Goal: Task Accomplishment & Management: Use online tool/utility

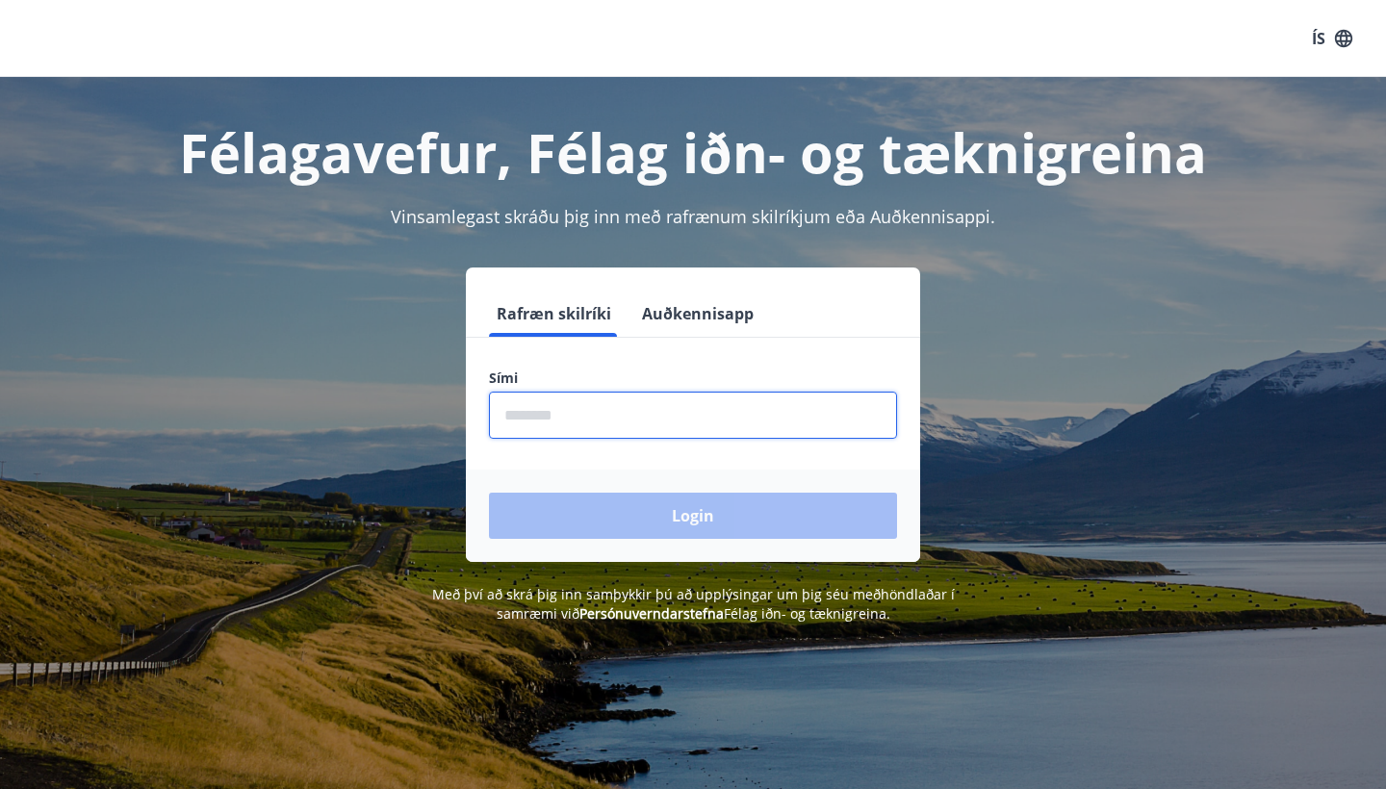
click at [777, 413] on input "phone" at bounding box center [693, 415] width 408 height 47
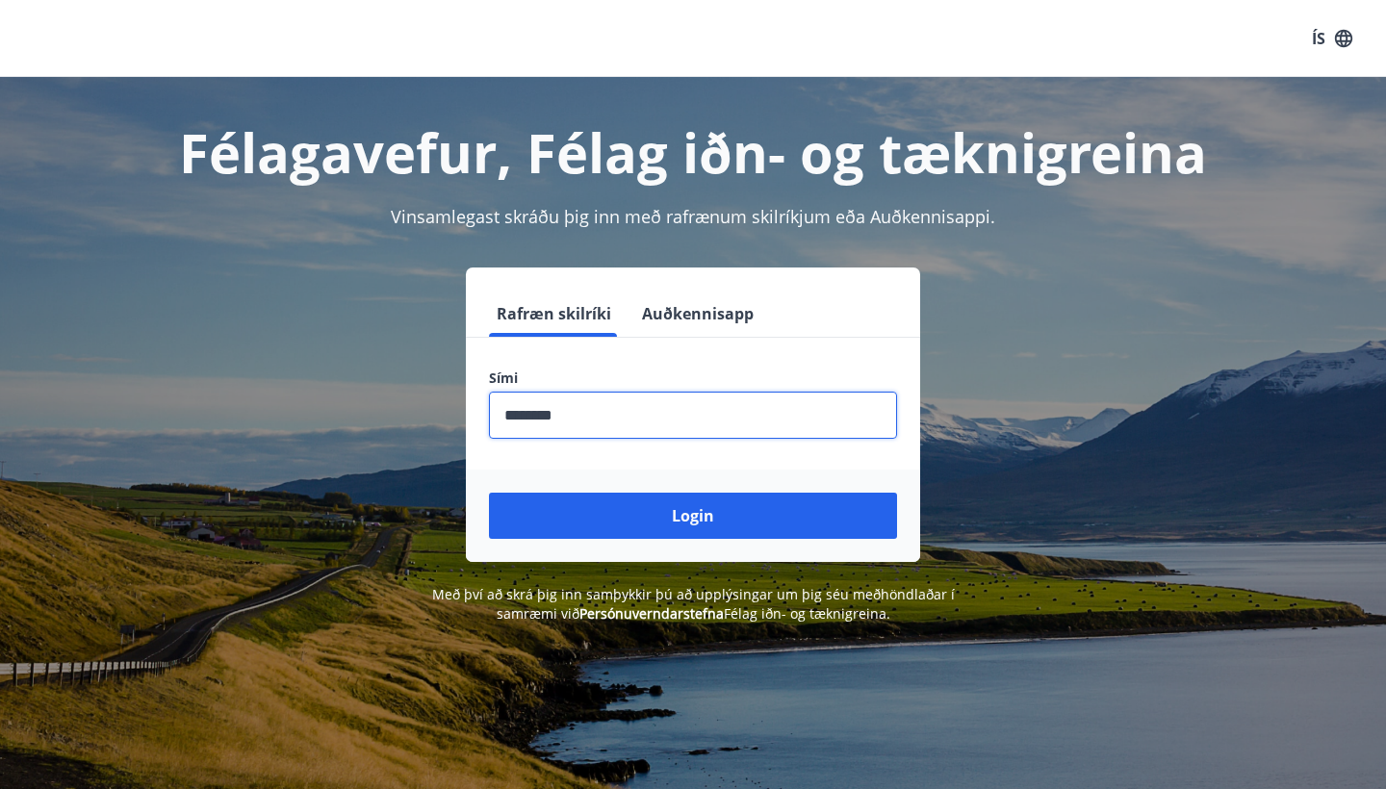
type input "********"
click at [693, 516] on button "Login" at bounding box center [693, 516] width 408 height 46
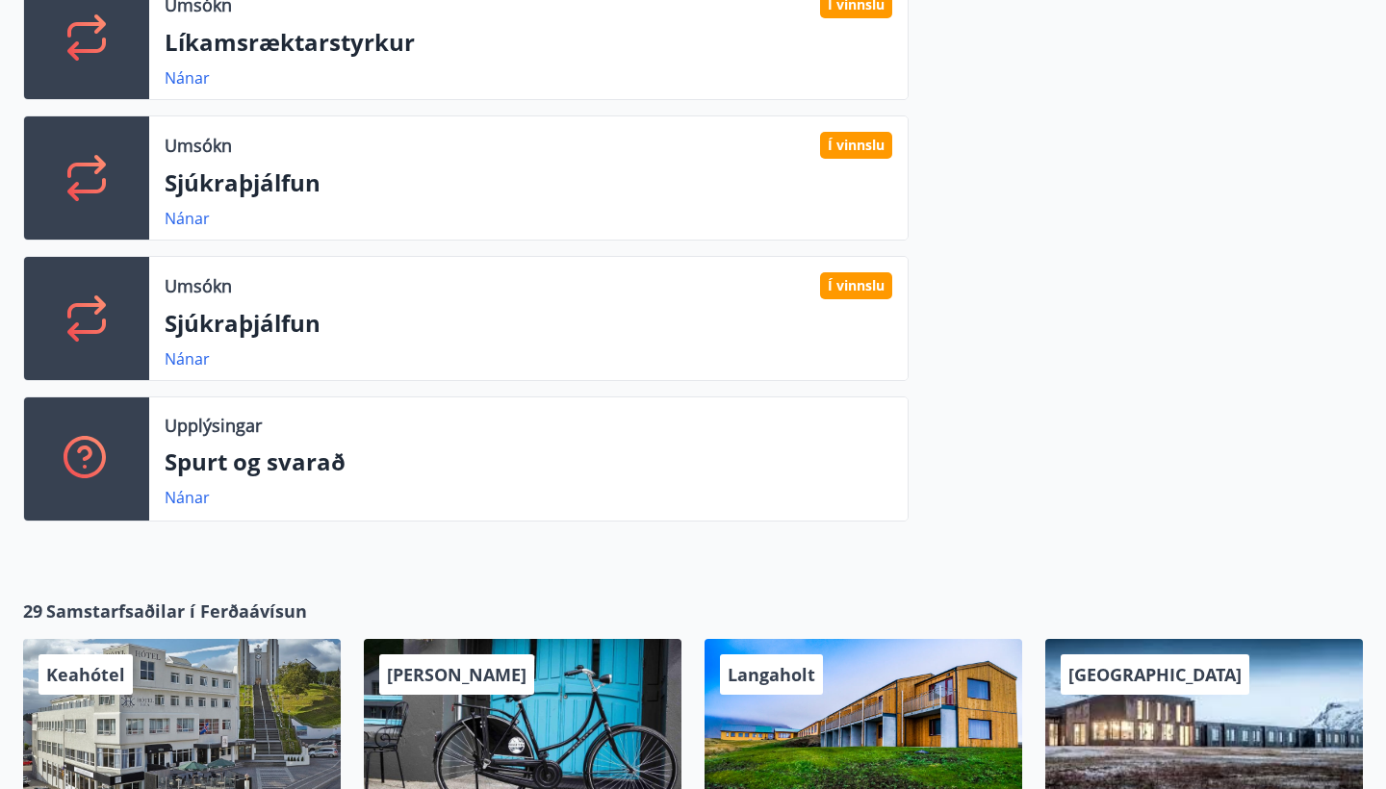
scroll to position [895, 0]
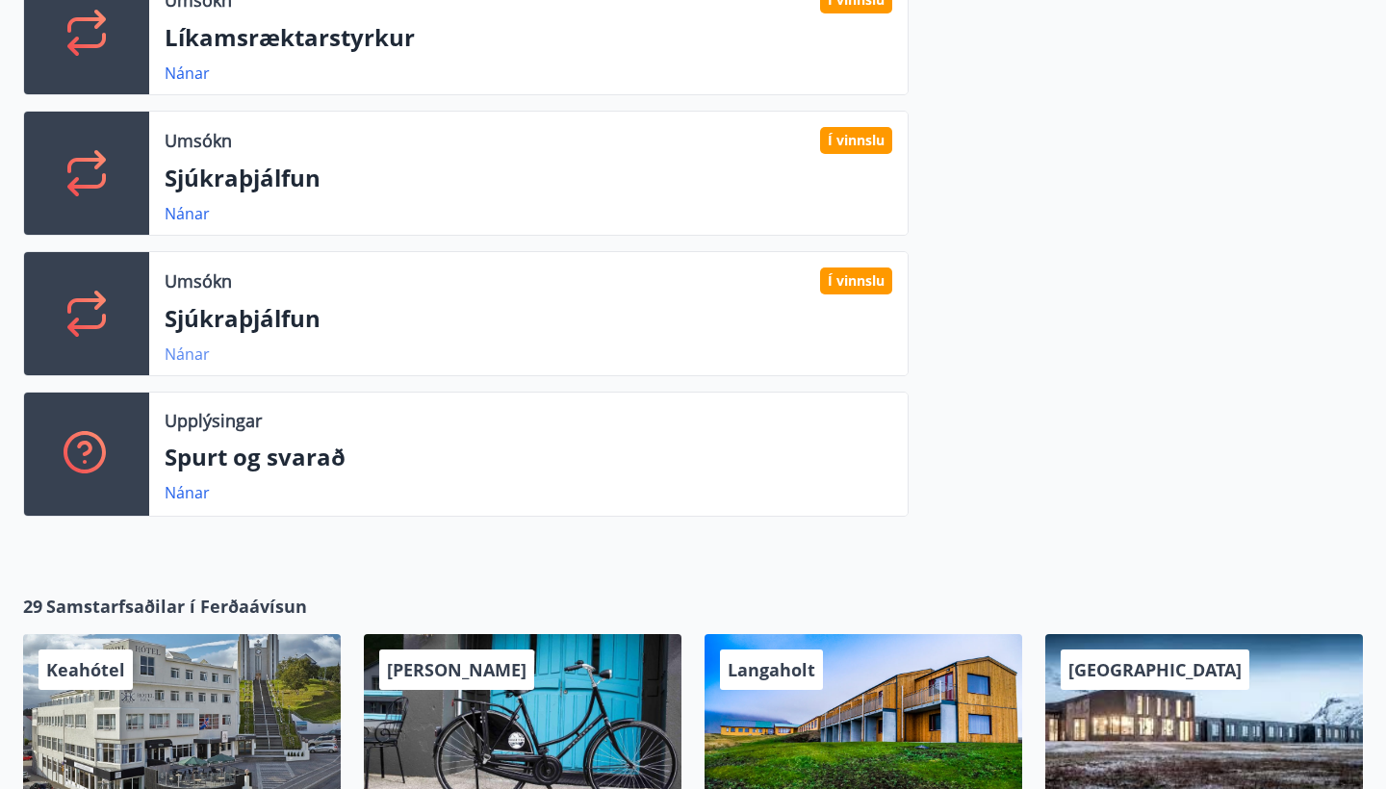
click at [200, 356] on link "Nánar" at bounding box center [187, 354] width 45 height 21
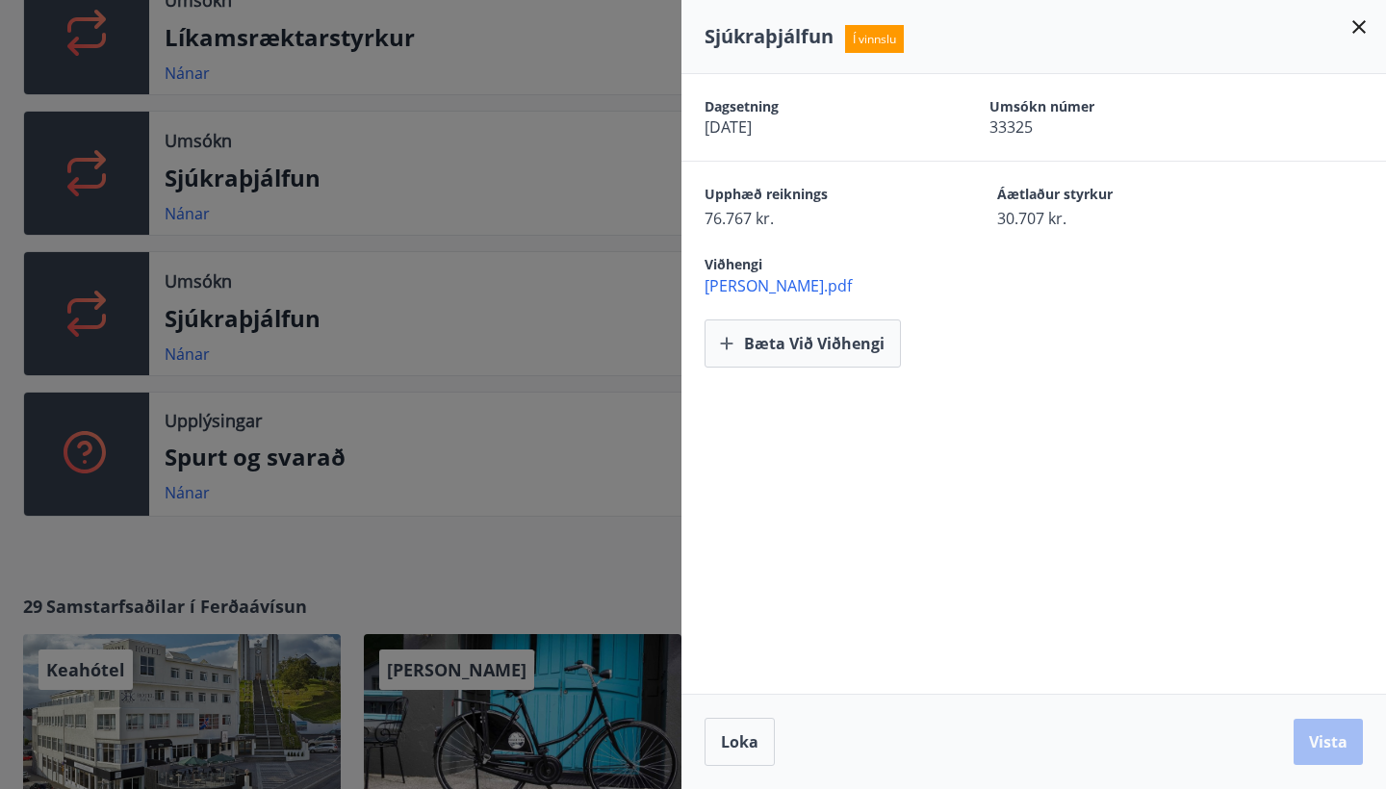
click at [1359, 25] on icon at bounding box center [1358, 26] width 23 height 23
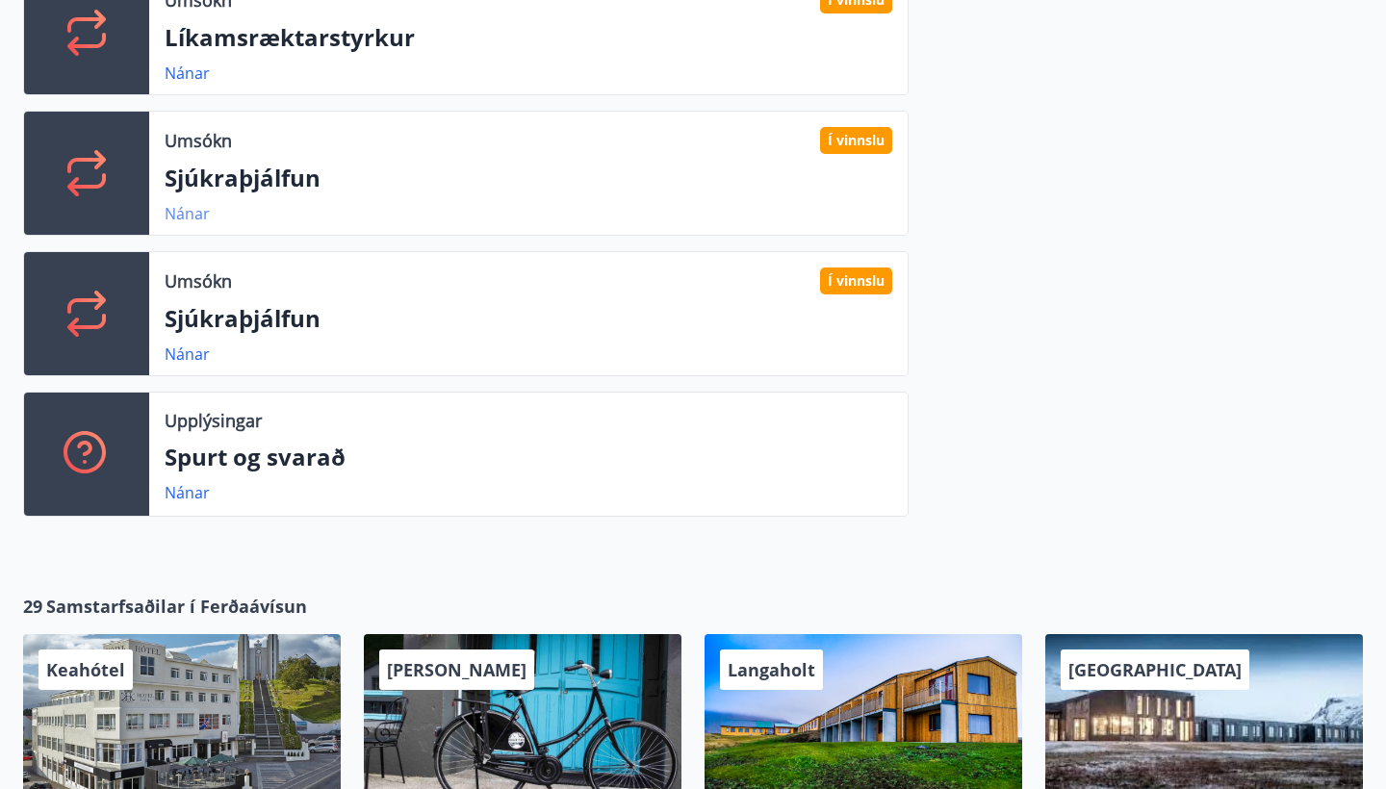
click at [191, 220] on link "Nánar" at bounding box center [187, 213] width 45 height 21
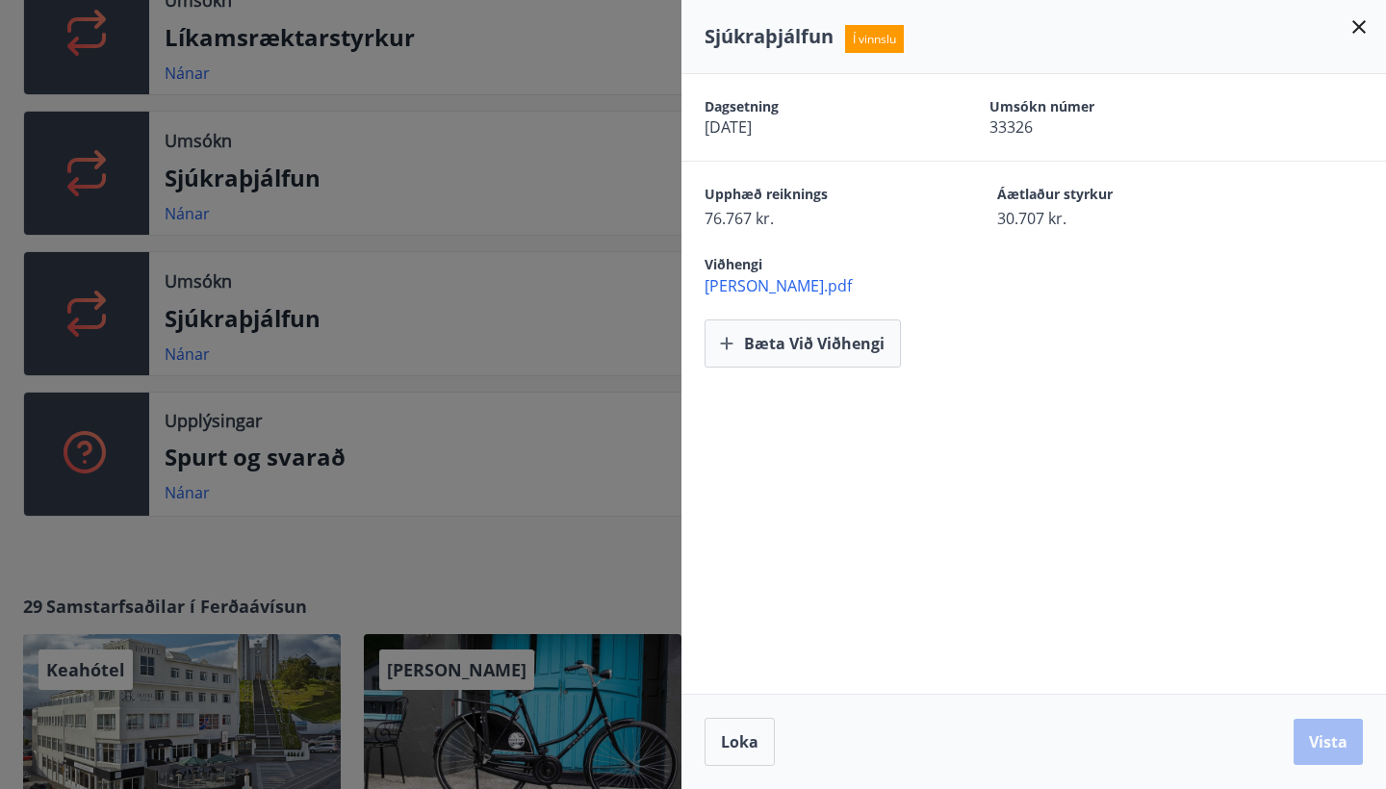
click at [1362, 25] on icon at bounding box center [1358, 26] width 13 height 13
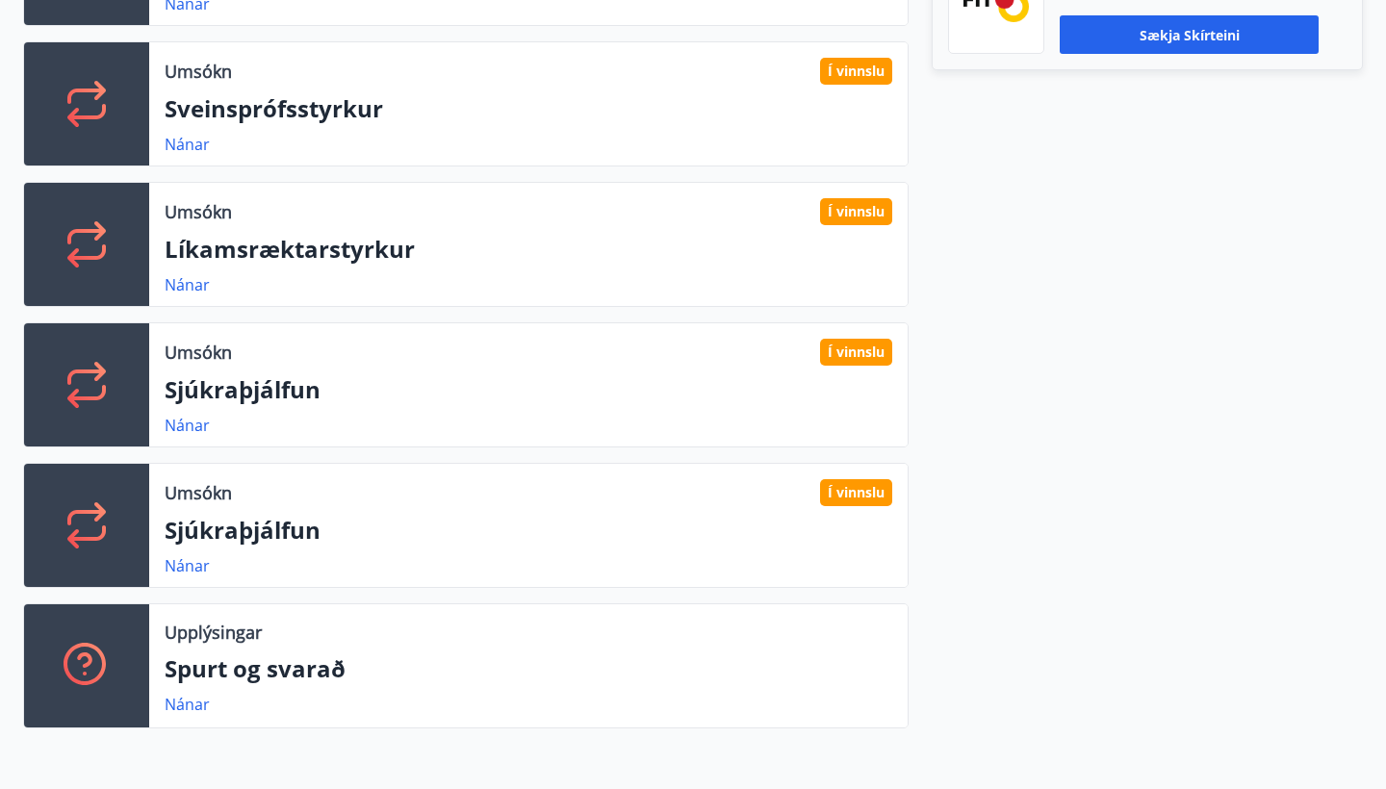
scroll to position [664, 0]
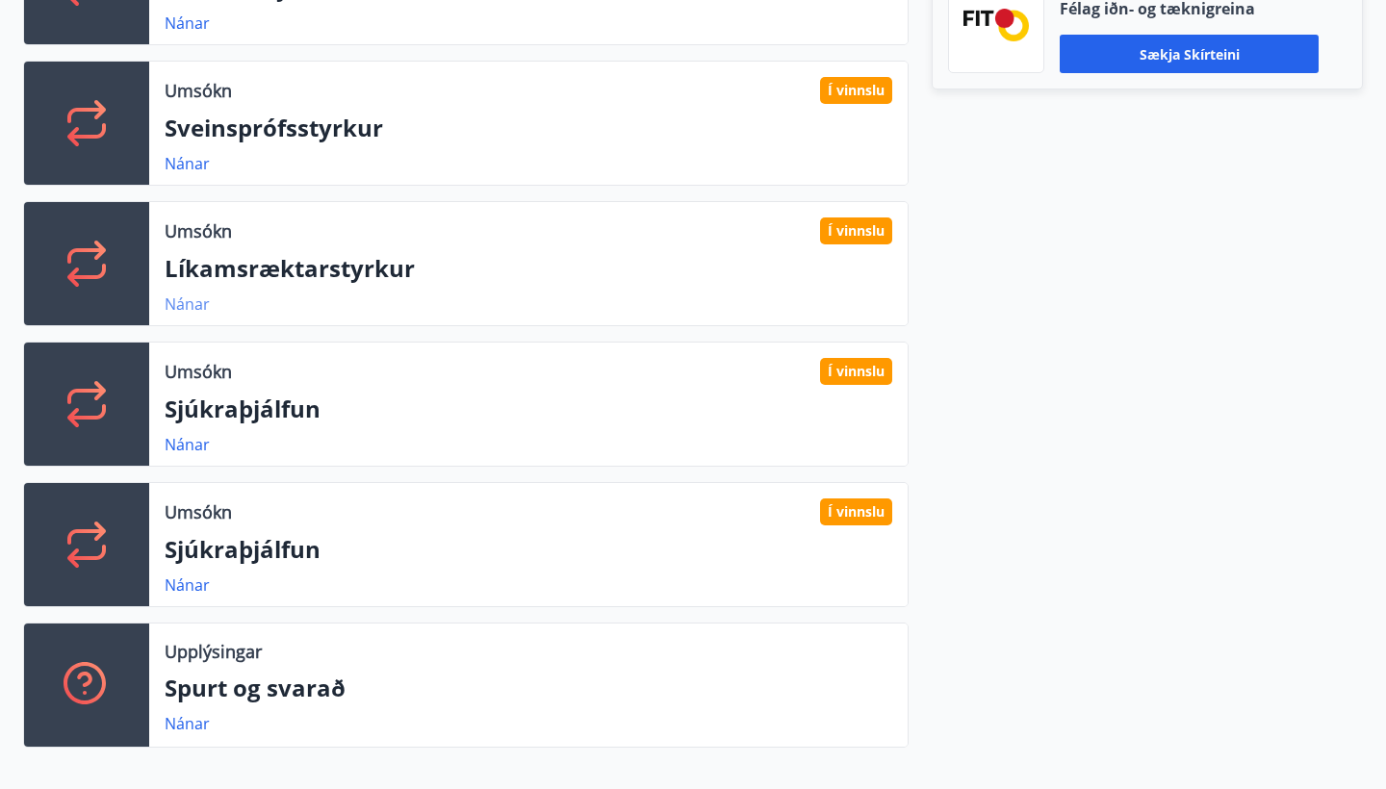
click at [176, 300] on link "Nánar" at bounding box center [187, 303] width 45 height 21
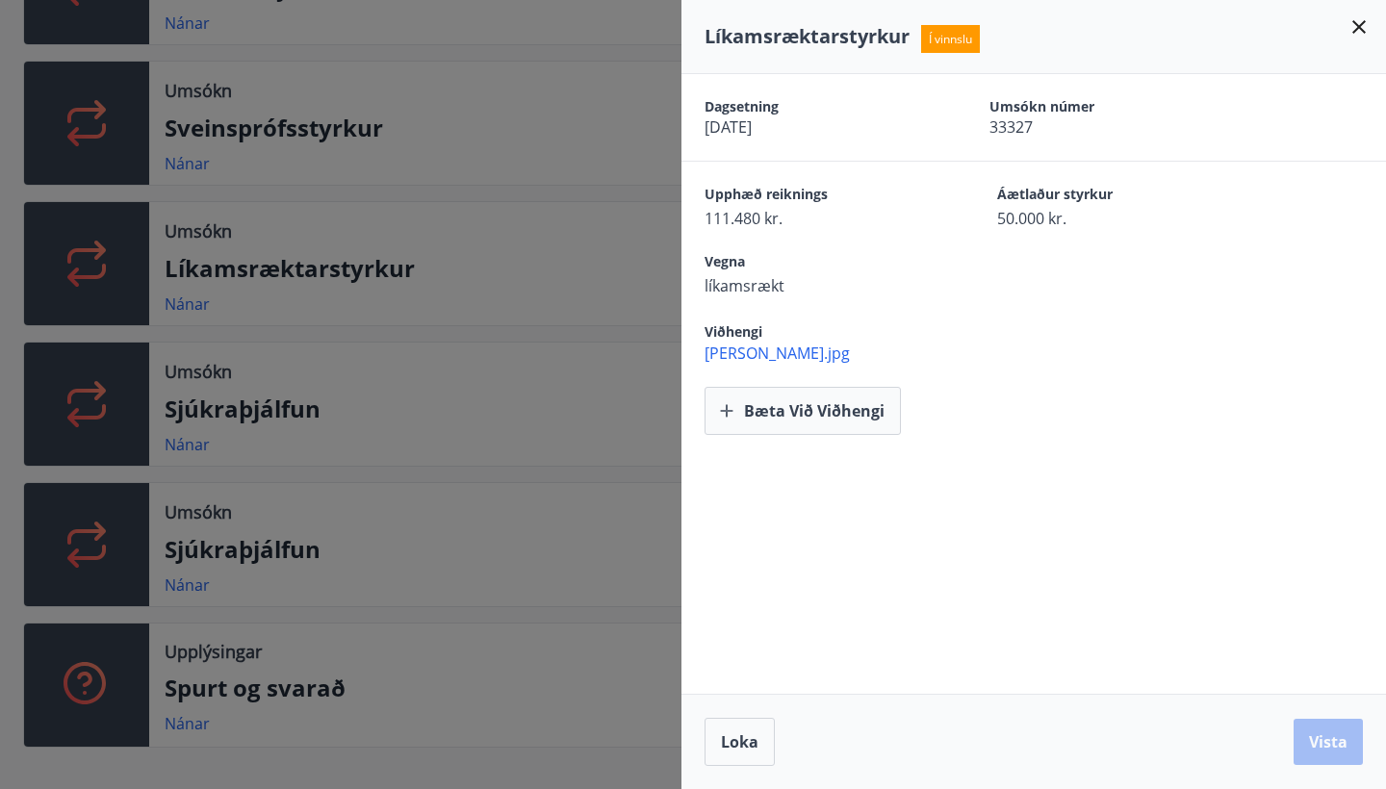
click at [1363, 27] on icon at bounding box center [1358, 26] width 23 height 23
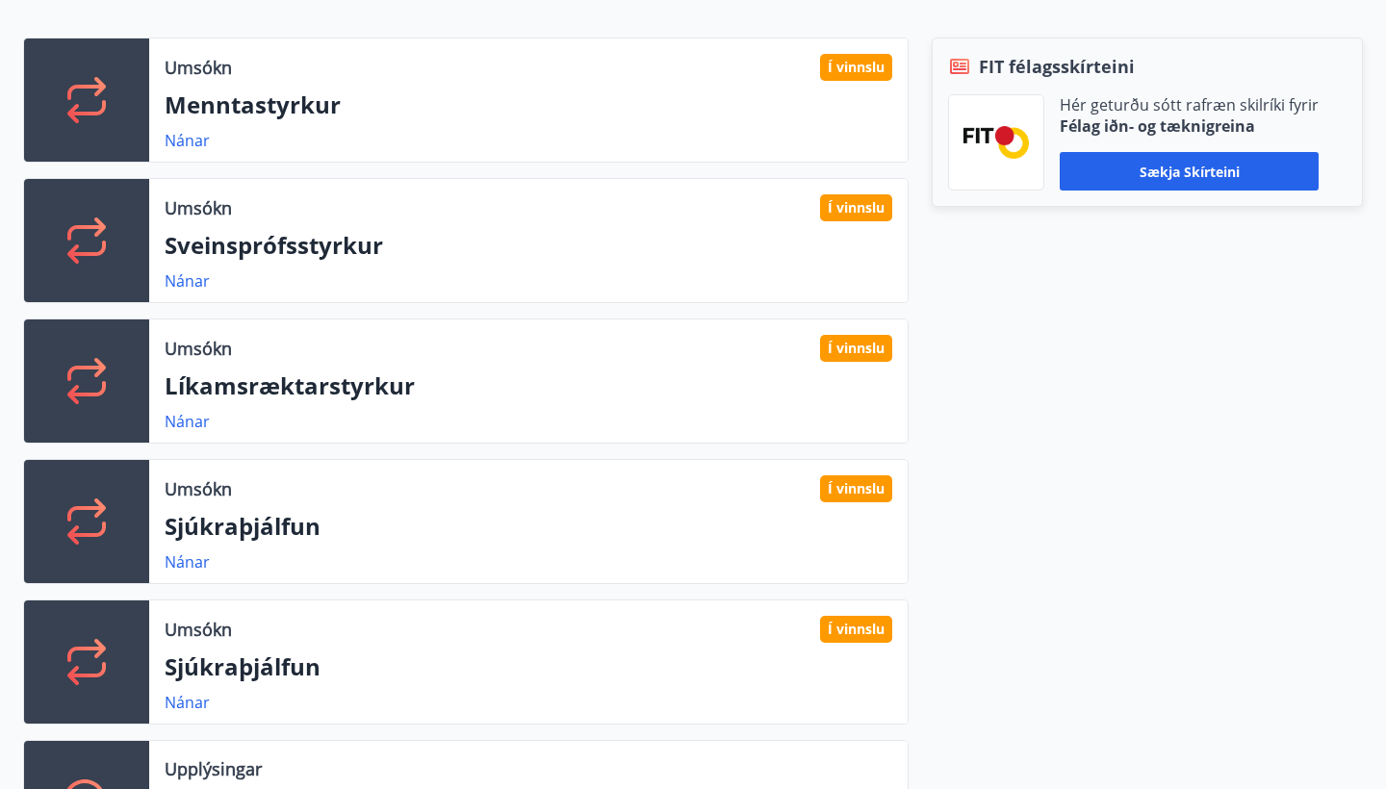
scroll to position [541, 0]
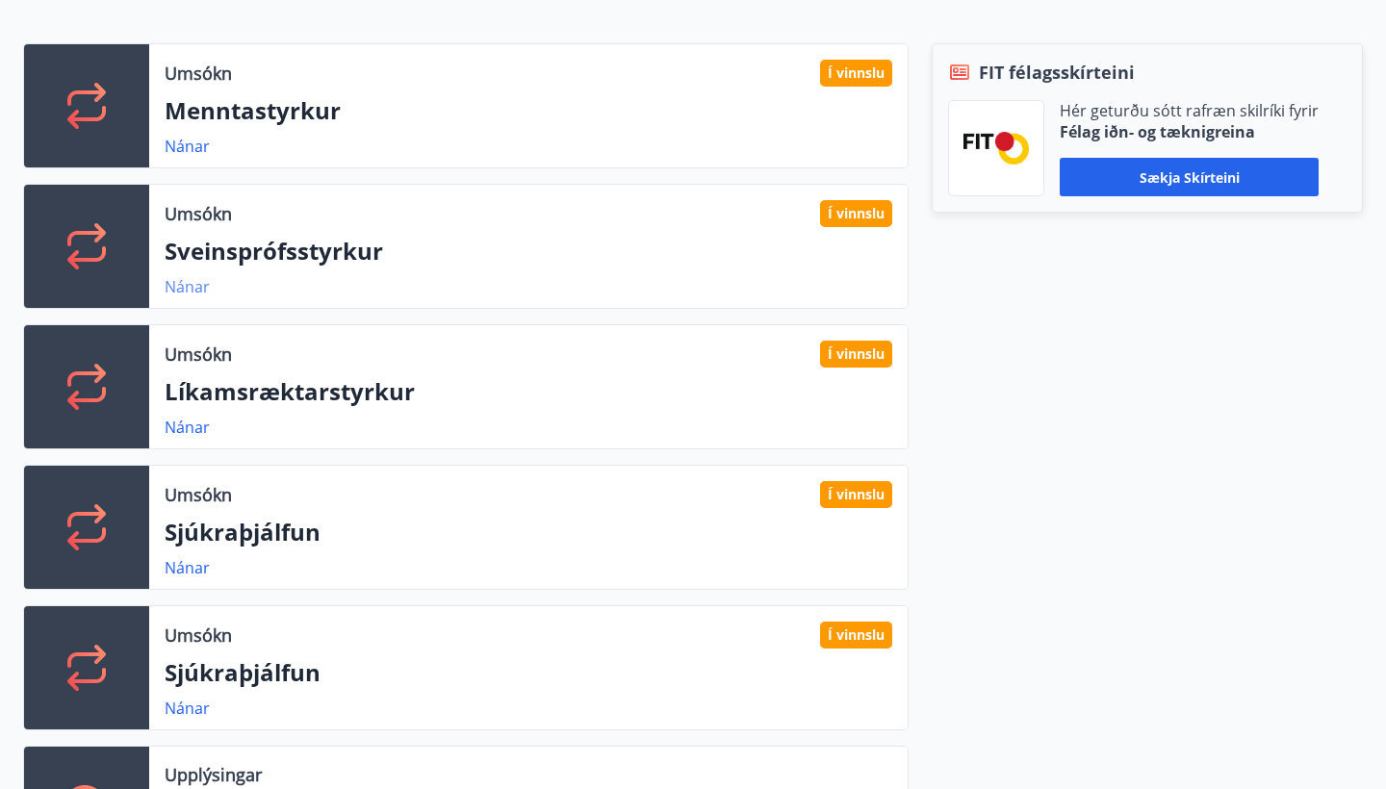
click at [195, 283] on link "Nánar" at bounding box center [187, 286] width 45 height 21
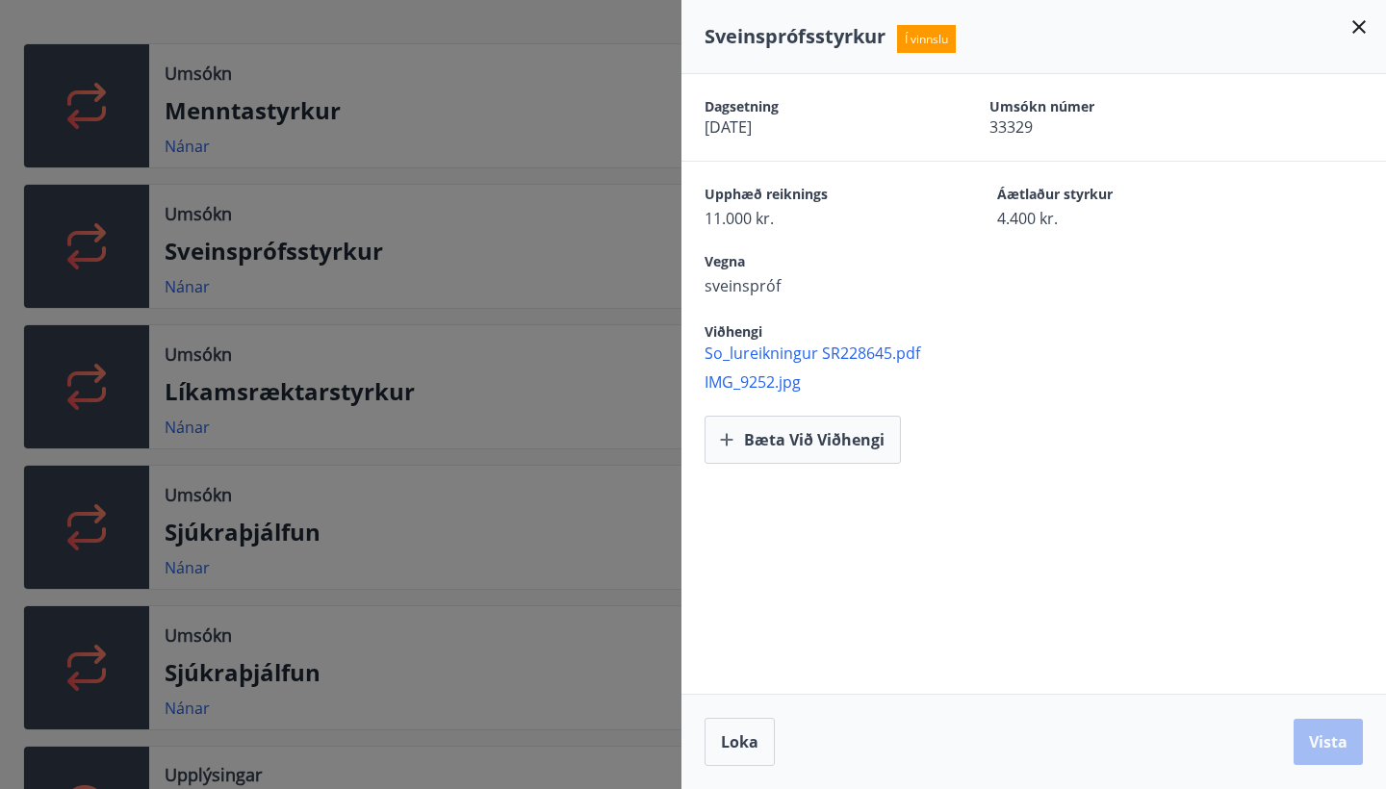
click at [1363, 35] on icon at bounding box center [1358, 26] width 23 height 23
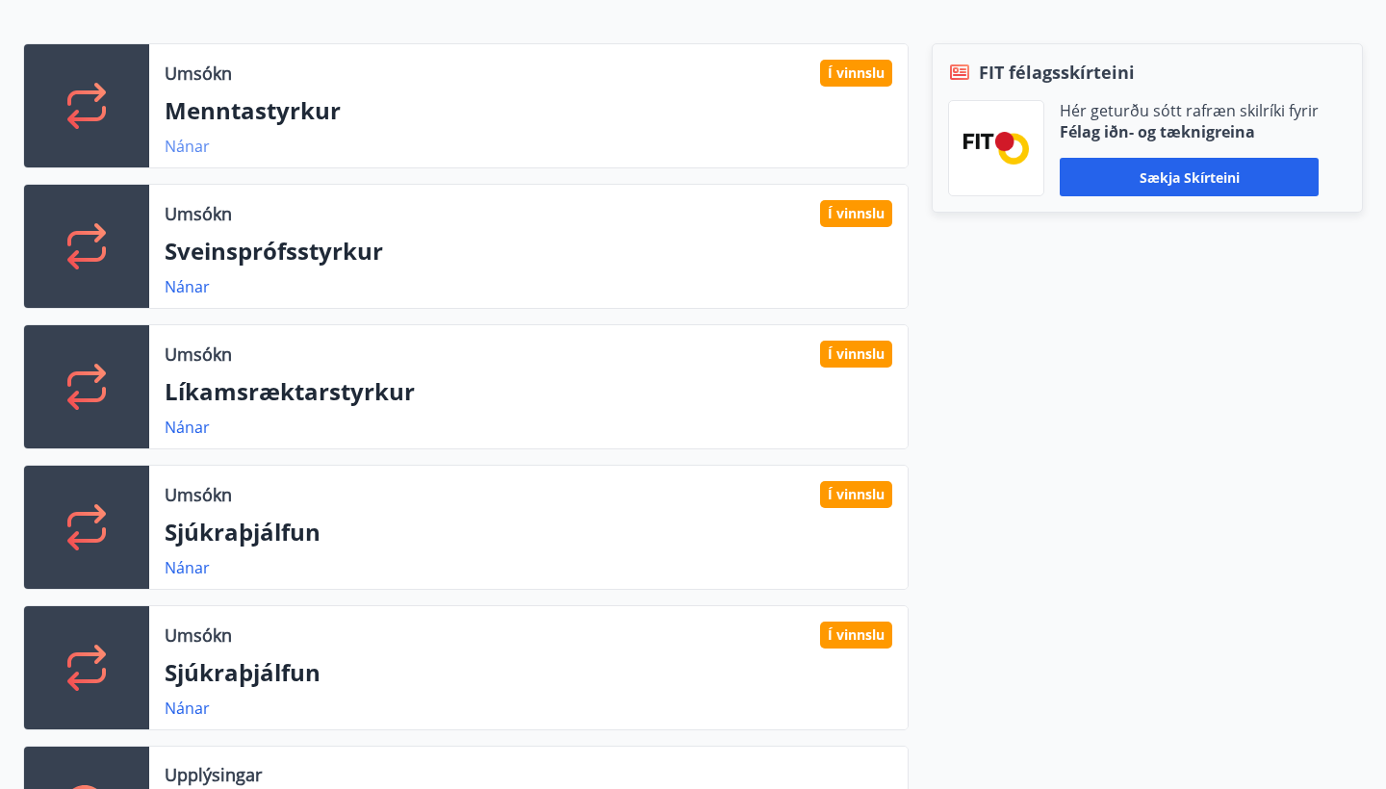
click at [194, 150] on link "Nánar" at bounding box center [187, 146] width 45 height 21
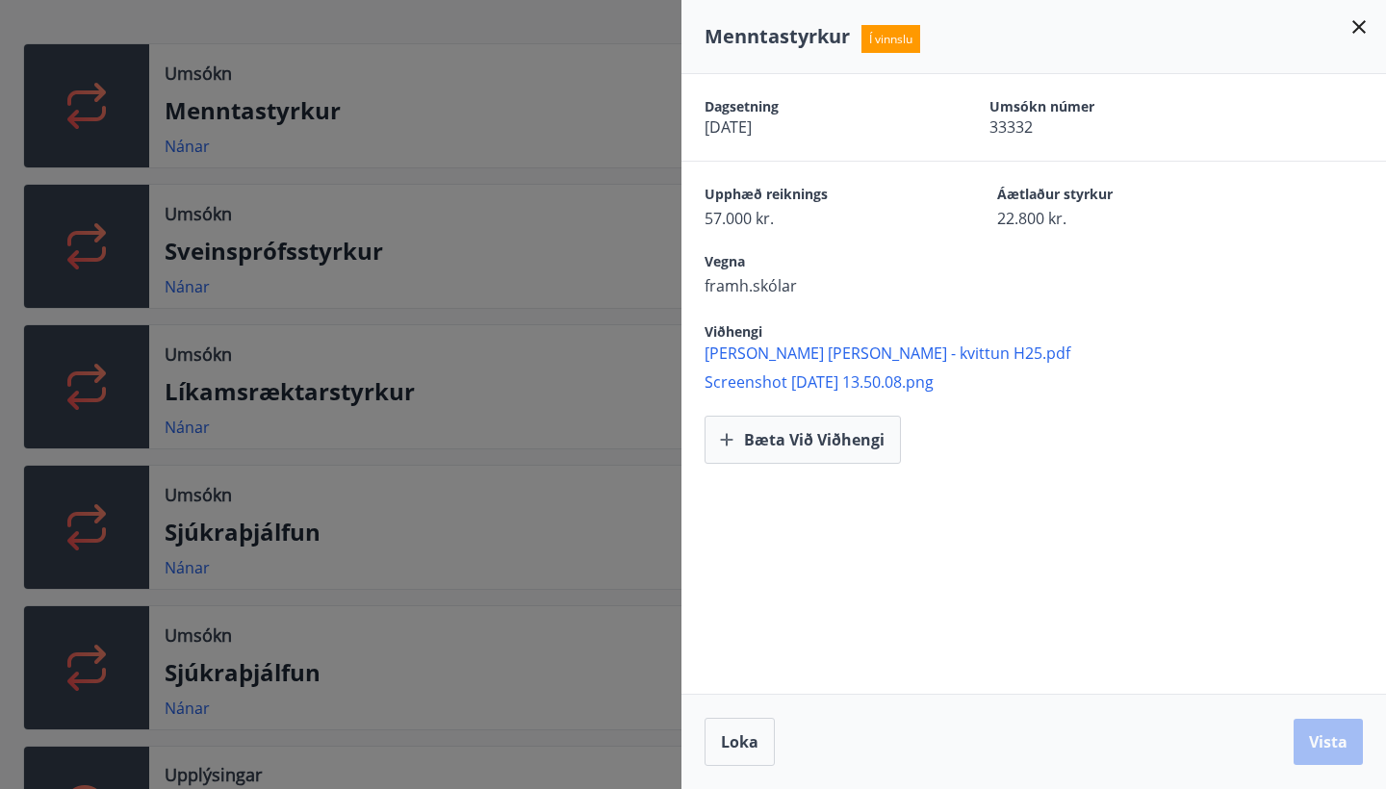
click at [1364, 28] on icon at bounding box center [1358, 26] width 23 height 23
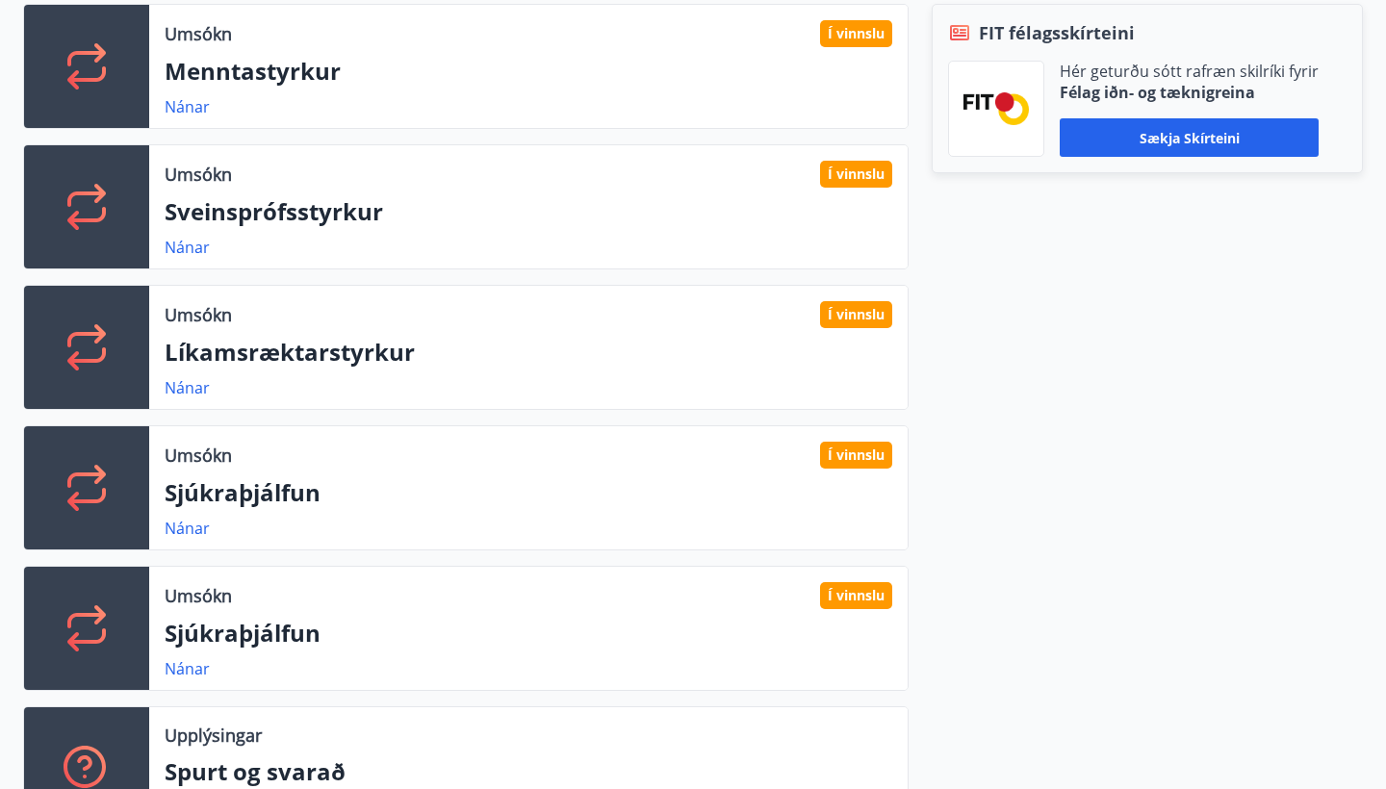
scroll to position [573, 0]
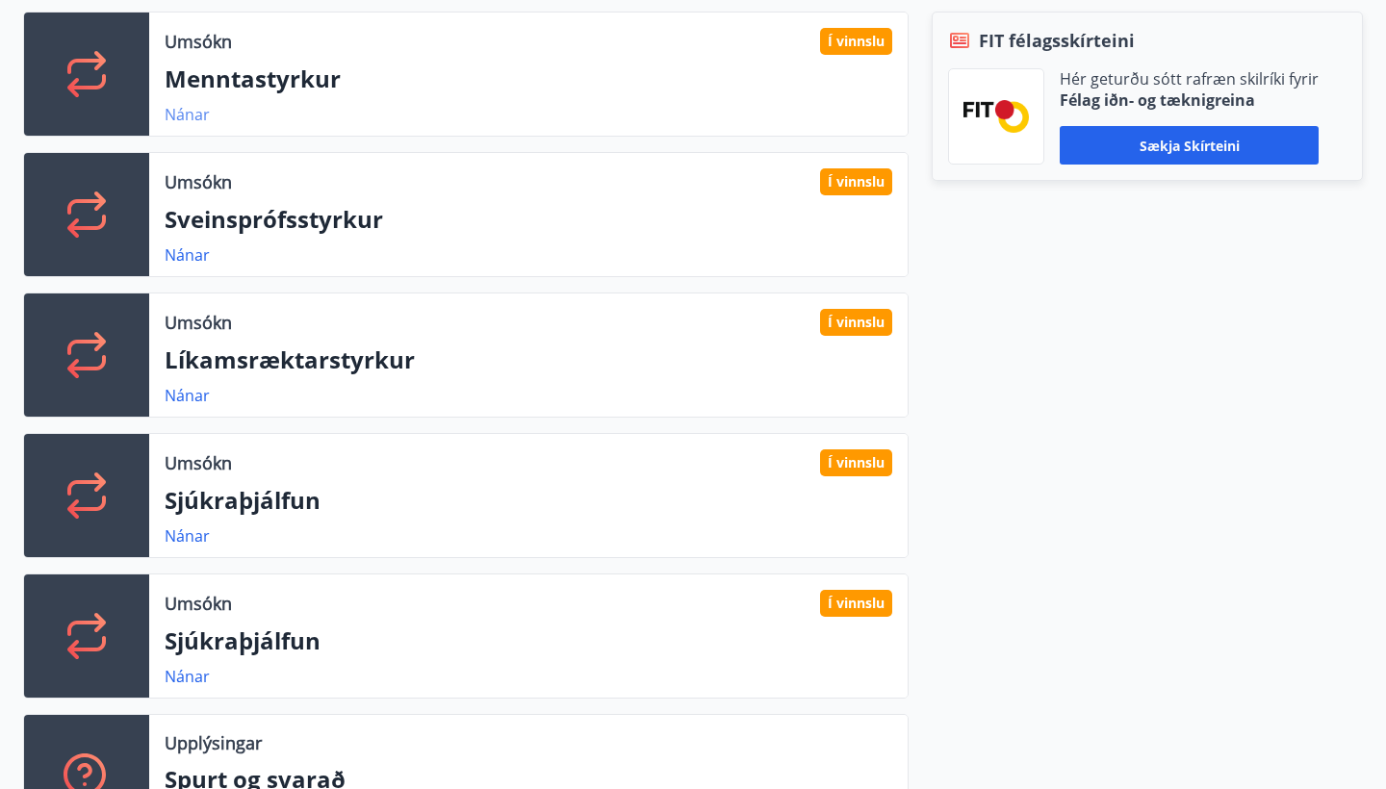
click at [196, 115] on link "Nánar" at bounding box center [187, 114] width 45 height 21
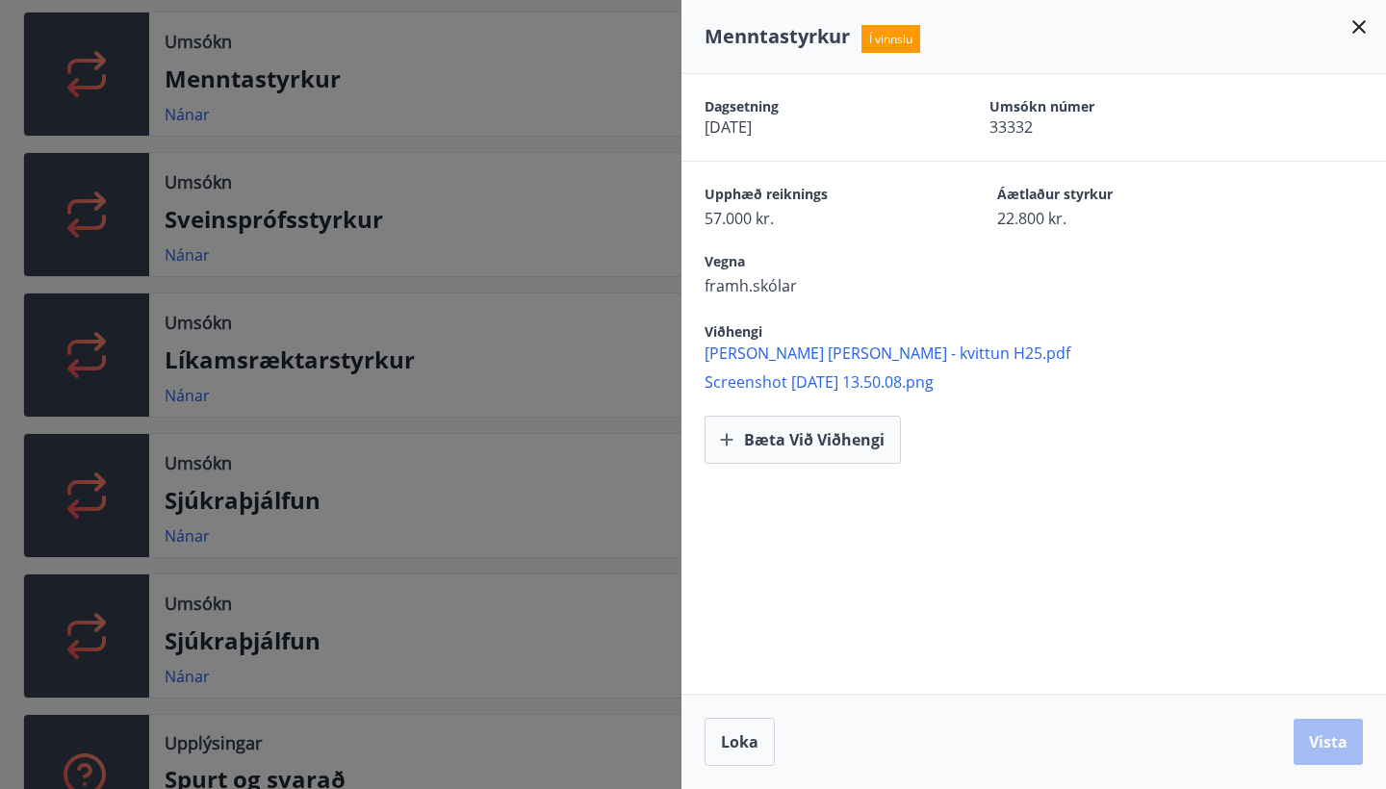
click at [1361, 33] on icon at bounding box center [1358, 26] width 23 height 23
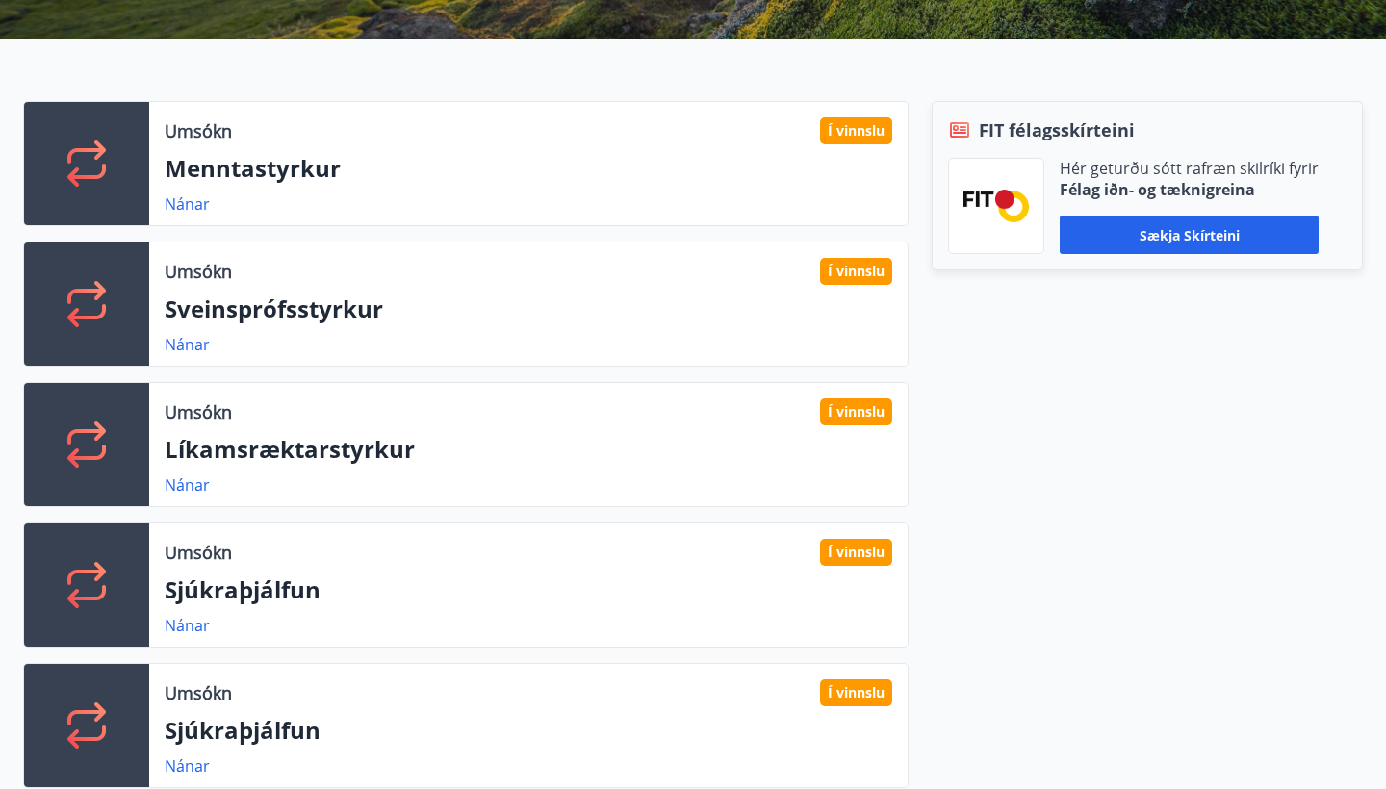
scroll to position [554, 0]
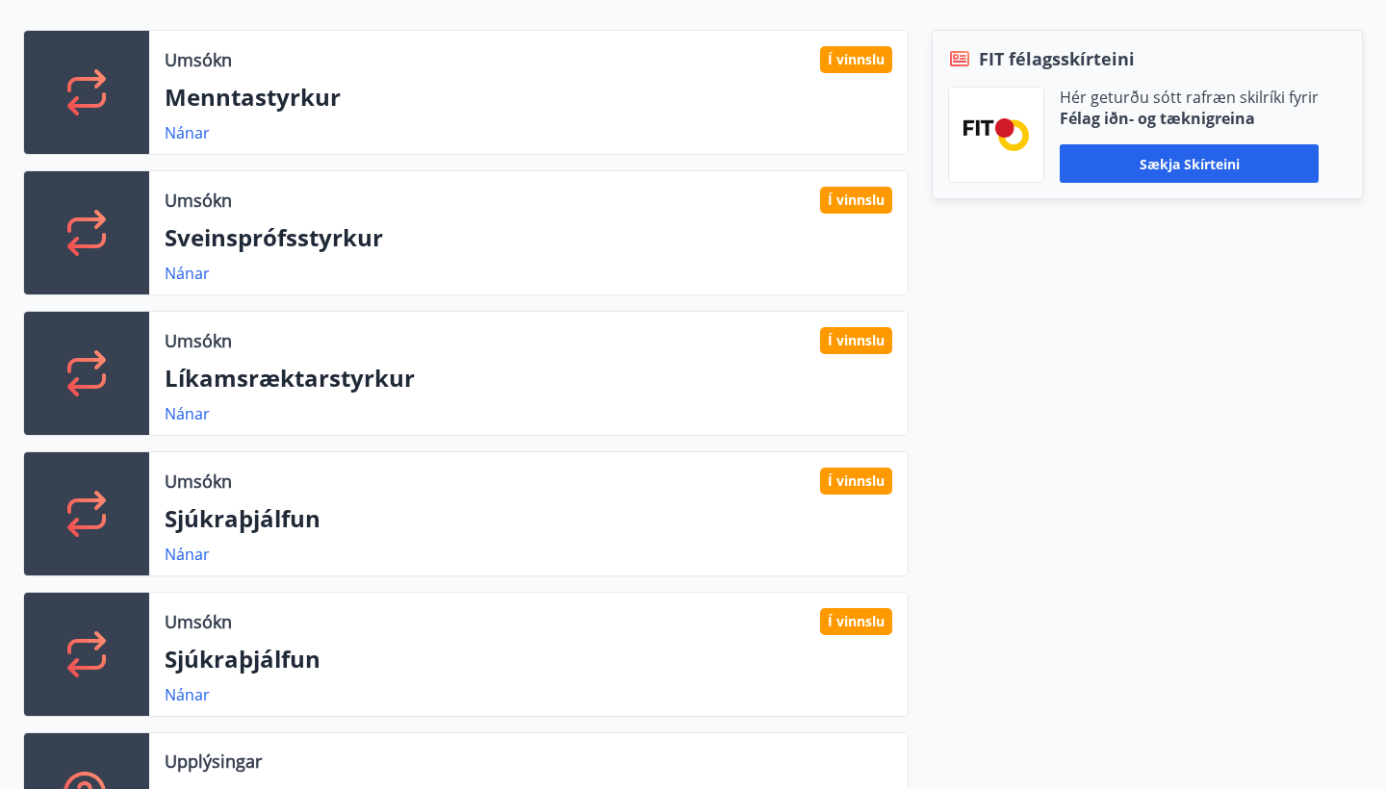
click at [866, 60] on div "Í vinnslu" at bounding box center [856, 59] width 72 height 27
click at [594, 104] on p "Menntastyrkur" at bounding box center [528, 97] width 727 height 33
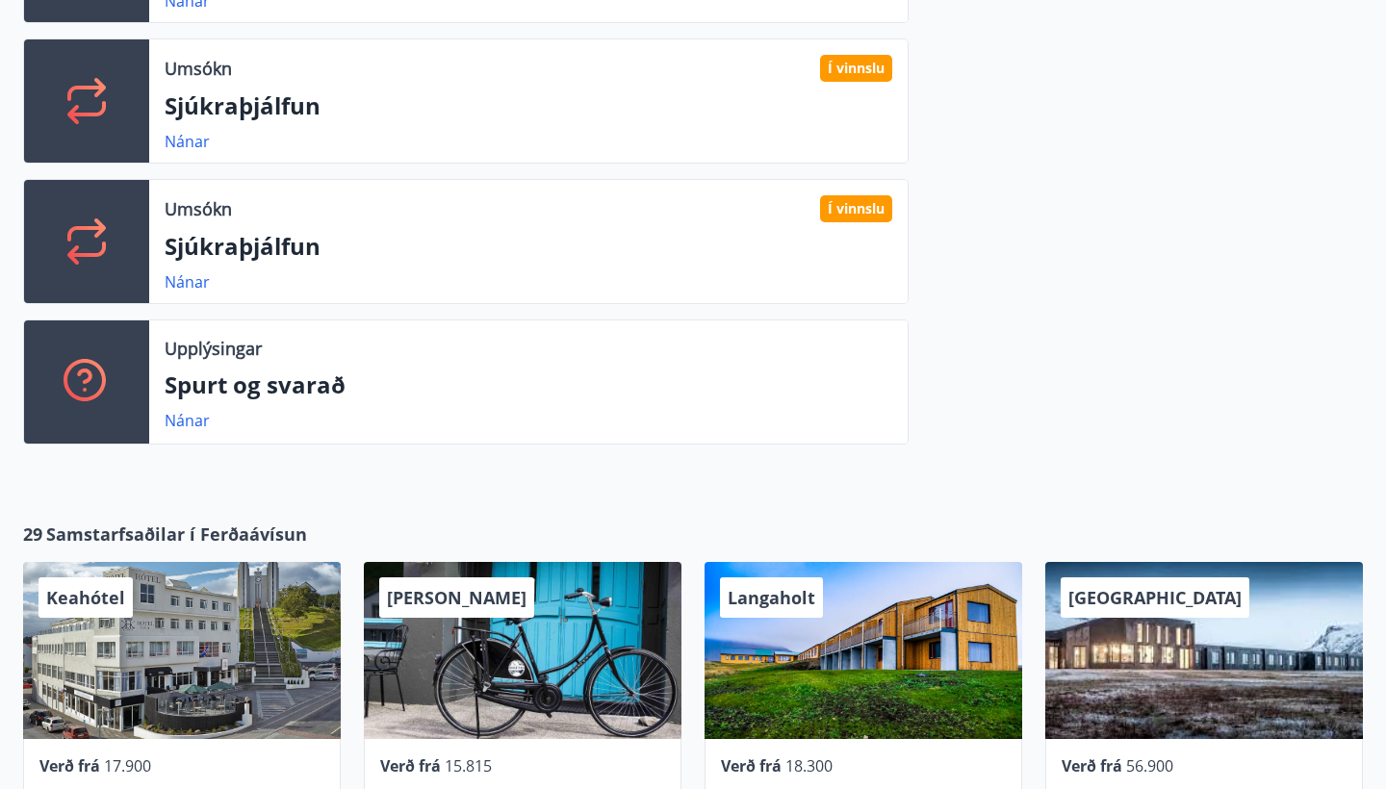
scroll to position [980, 0]
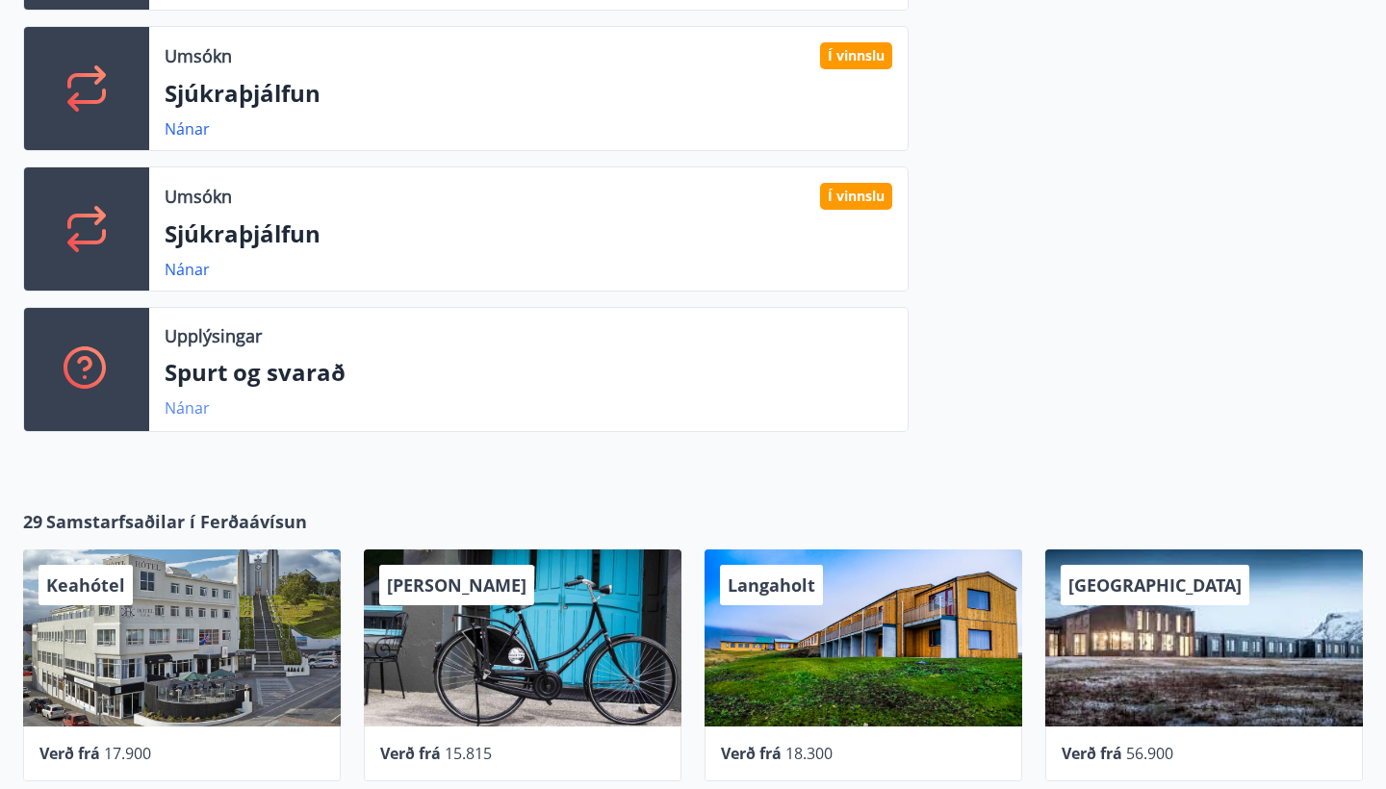
click at [190, 406] on link "Nánar" at bounding box center [187, 407] width 45 height 21
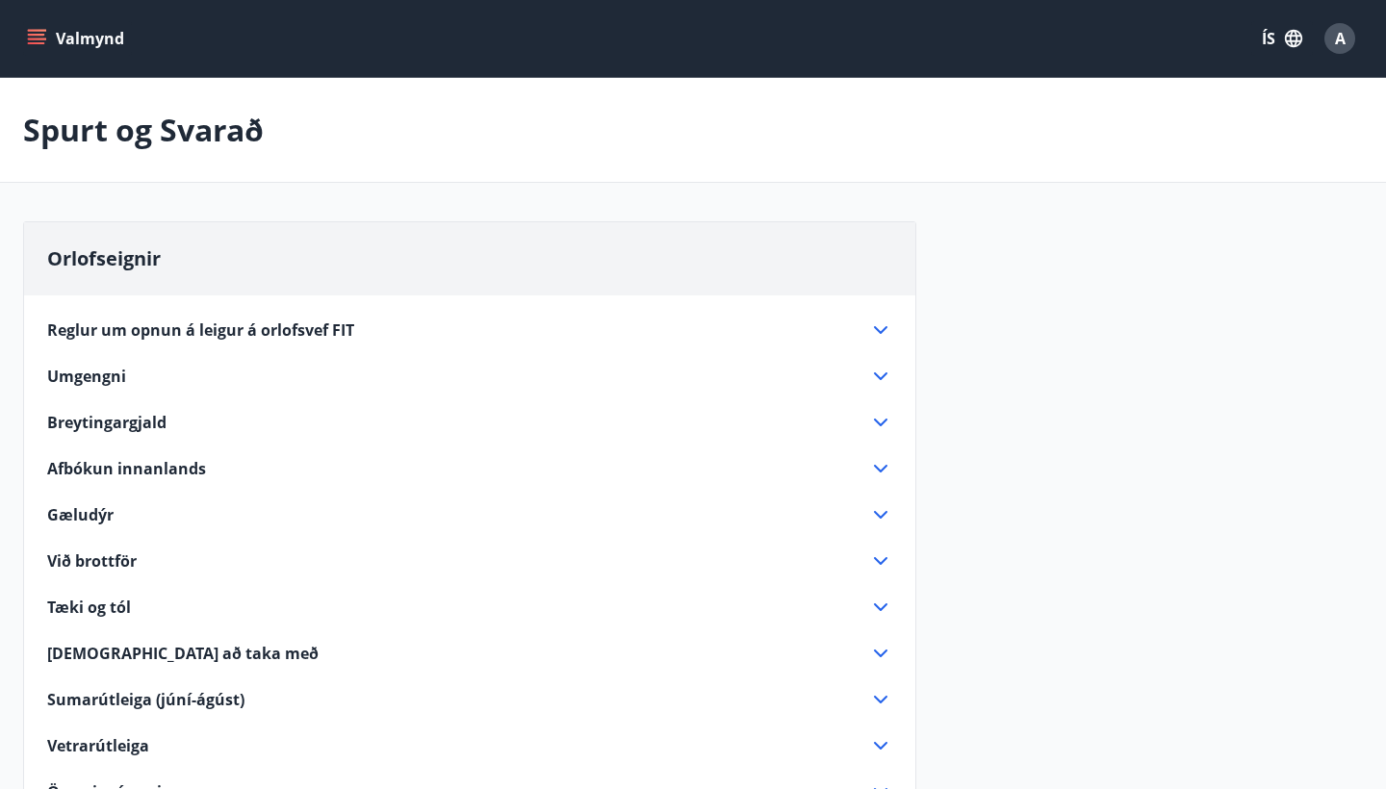
click at [106, 36] on button "Valmynd" at bounding box center [77, 38] width 109 height 35
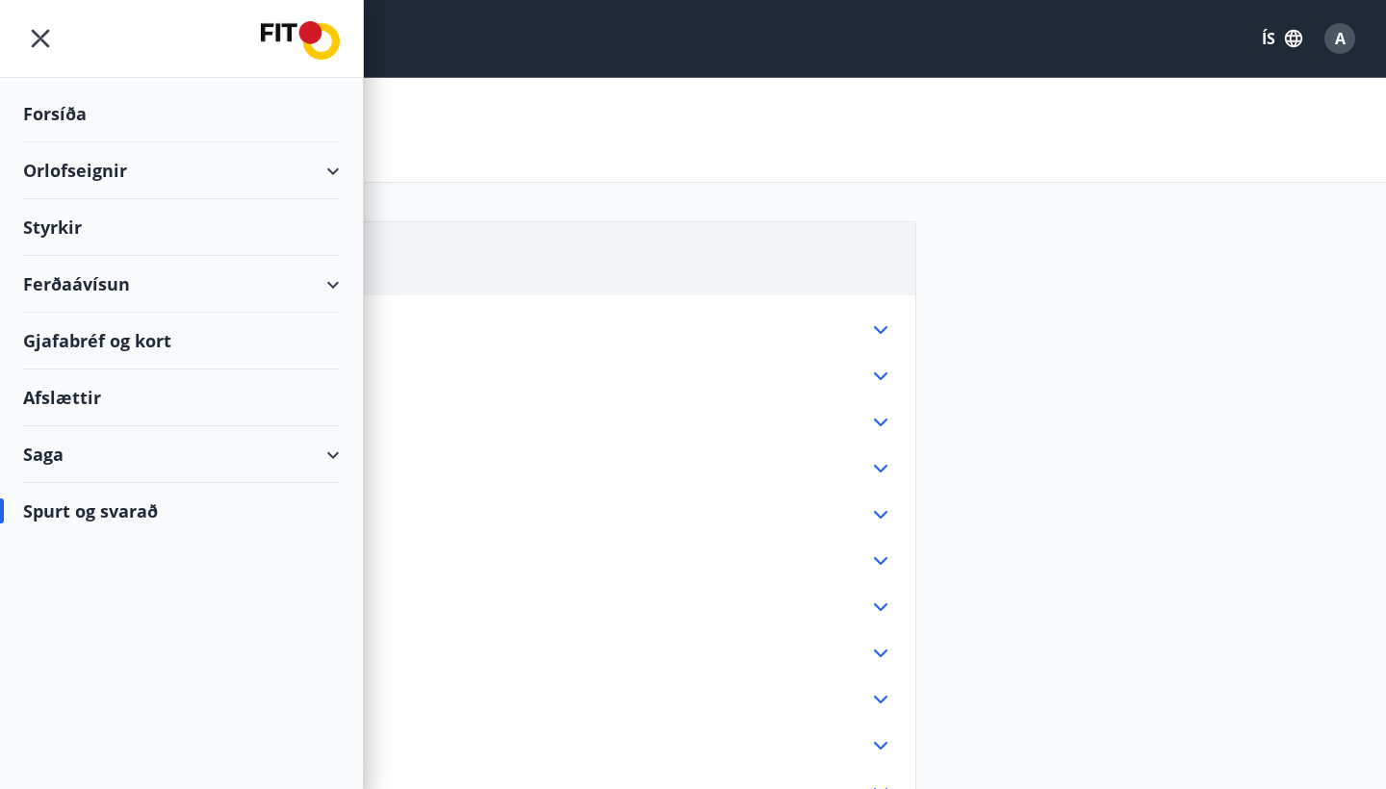
click at [338, 170] on div "Orlofseignir" at bounding box center [181, 170] width 317 height 57
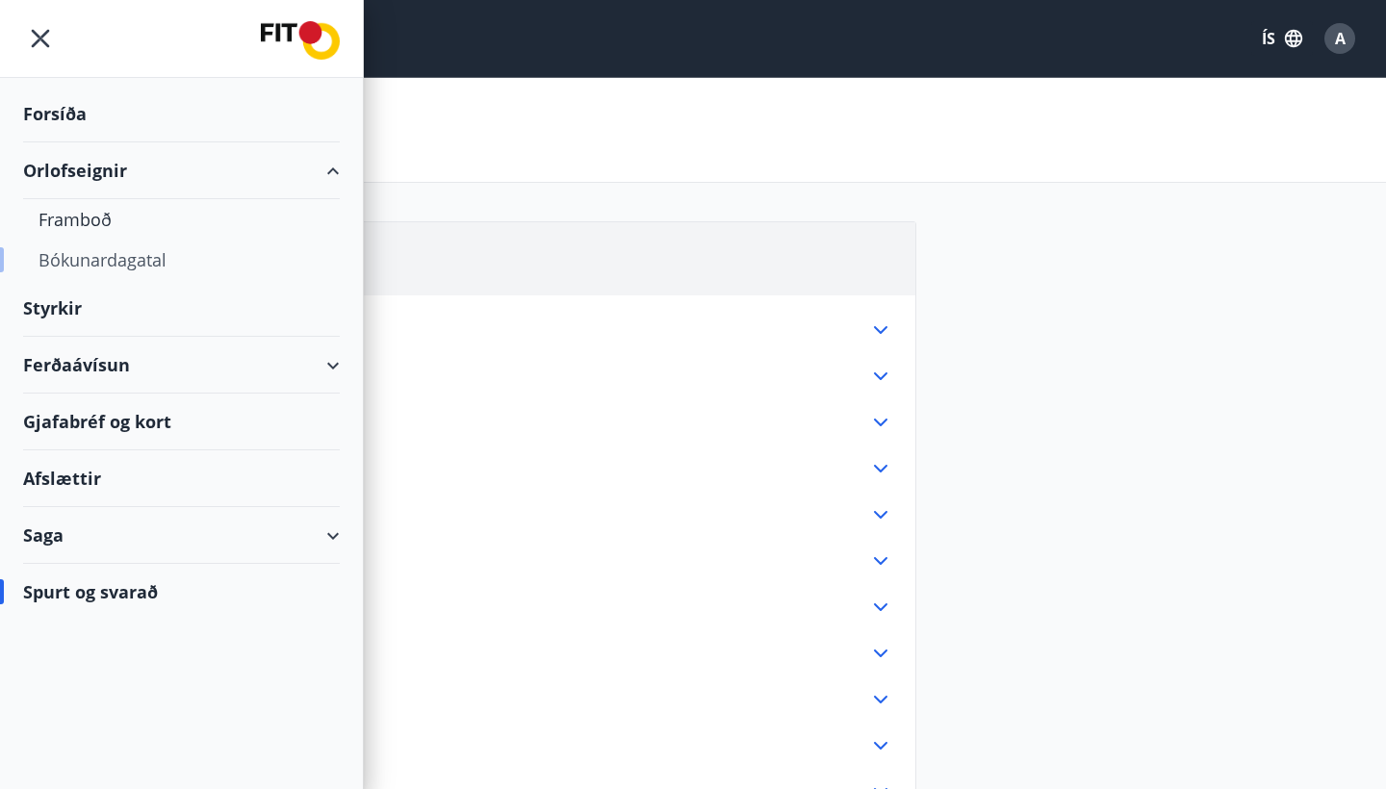
click at [114, 264] on div "Bókunardagatal" at bounding box center [181, 260] width 286 height 40
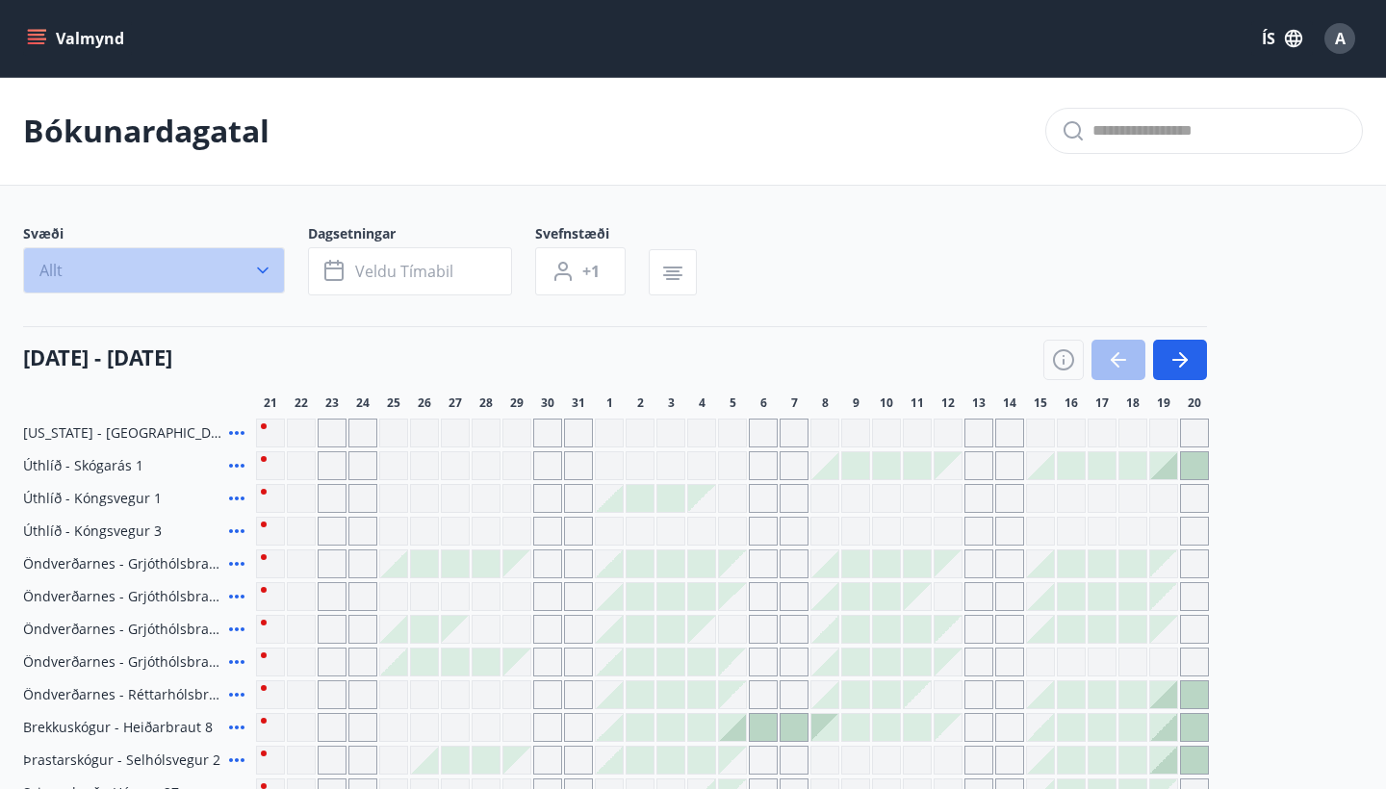
click at [114, 264] on button "Allt" at bounding box center [154, 270] width 262 height 46
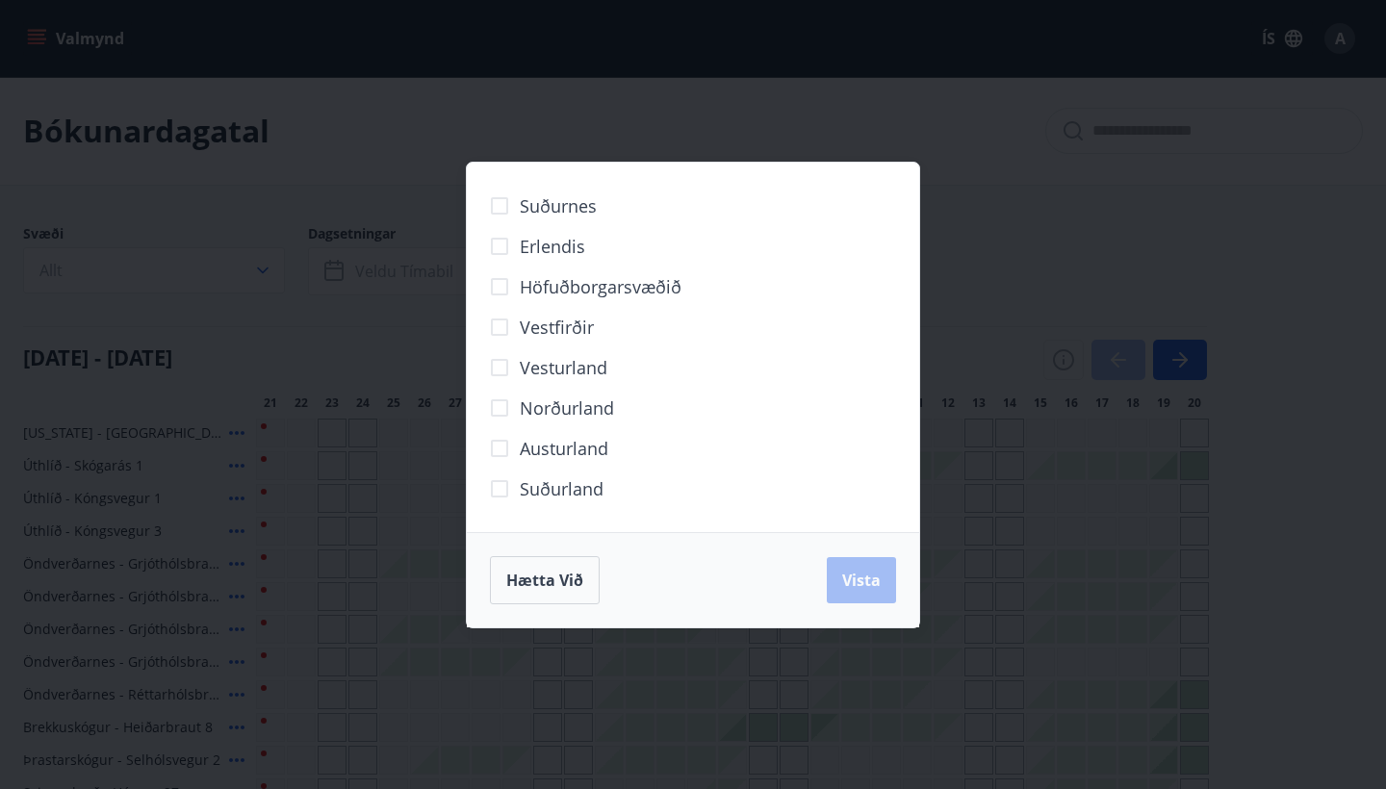
click at [430, 139] on div "Suðurnes Erlendis Höfuðborgarsvæðið Vestfirðir Vesturland Norðurland Austurland…" at bounding box center [693, 394] width 1386 height 789
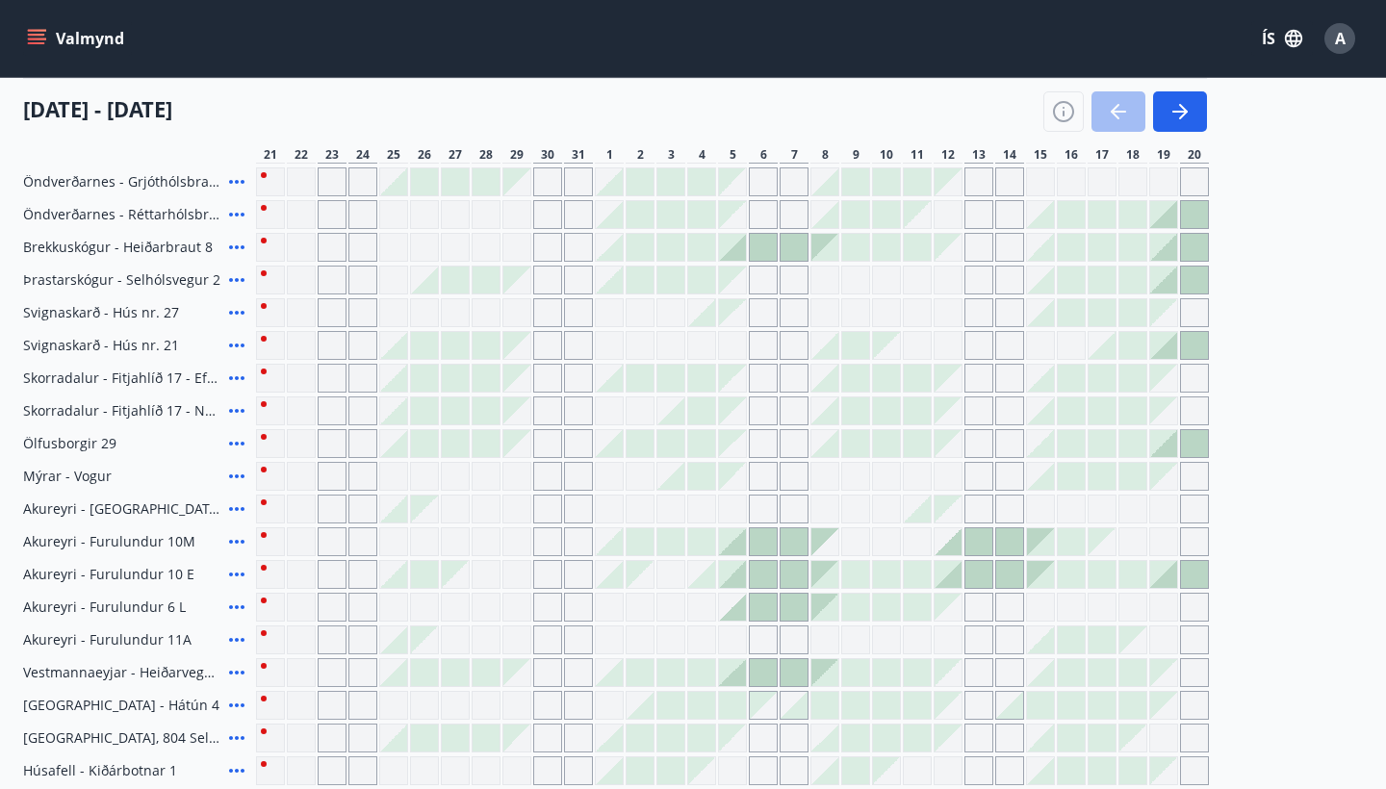
scroll to position [497, 0]
